Goal: Transaction & Acquisition: Purchase product/service

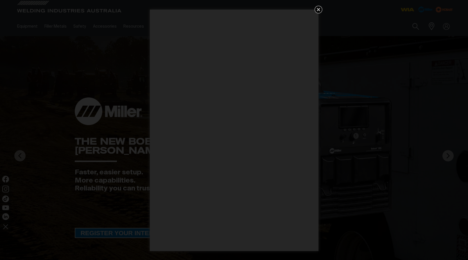
click at [317, 10] on icon "Get 5 WIA Welding Guides Free!" at bounding box center [318, 9] width 7 height 7
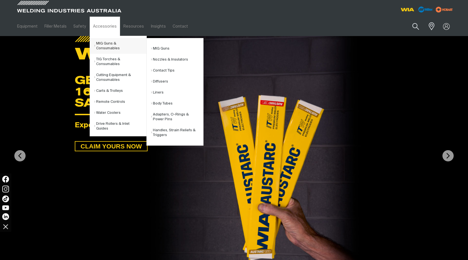
click at [111, 45] on link "MIG Guns & Consumables" at bounding box center [120, 46] width 52 height 16
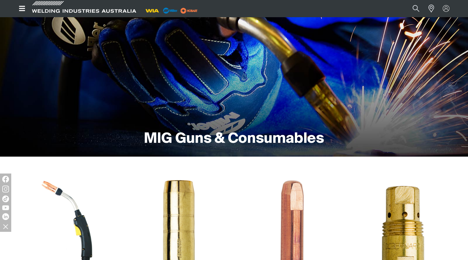
scroll to position [17, 0]
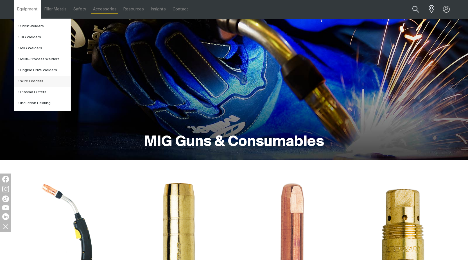
click at [28, 80] on link "Wire Feeders" at bounding box center [44, 81] width 52 height 11
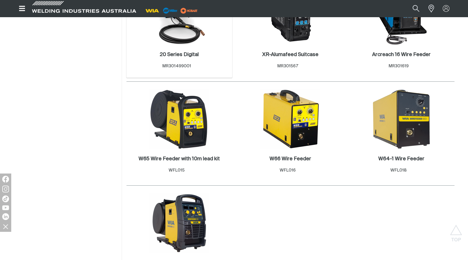
scroll to position [450, 0]
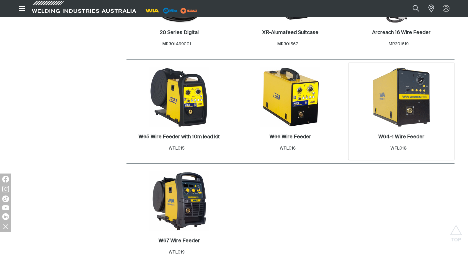
click at [388, 91] on img at bounding box center [402, 97] width 60 height 60
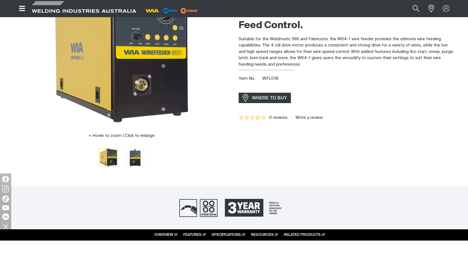
scroll to position [84, 0]
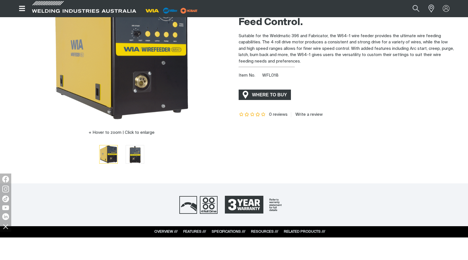
click at [258, 93] on span "WHERE TO BUY" at bounding box center [270, 94] width 42 height 9
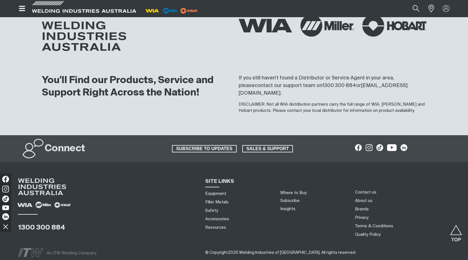
scroll to position [619, 0]
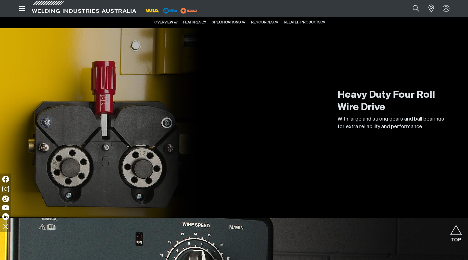
scroll to position [591, 0]
